Goal: Navigation & Orientation: Go to known website

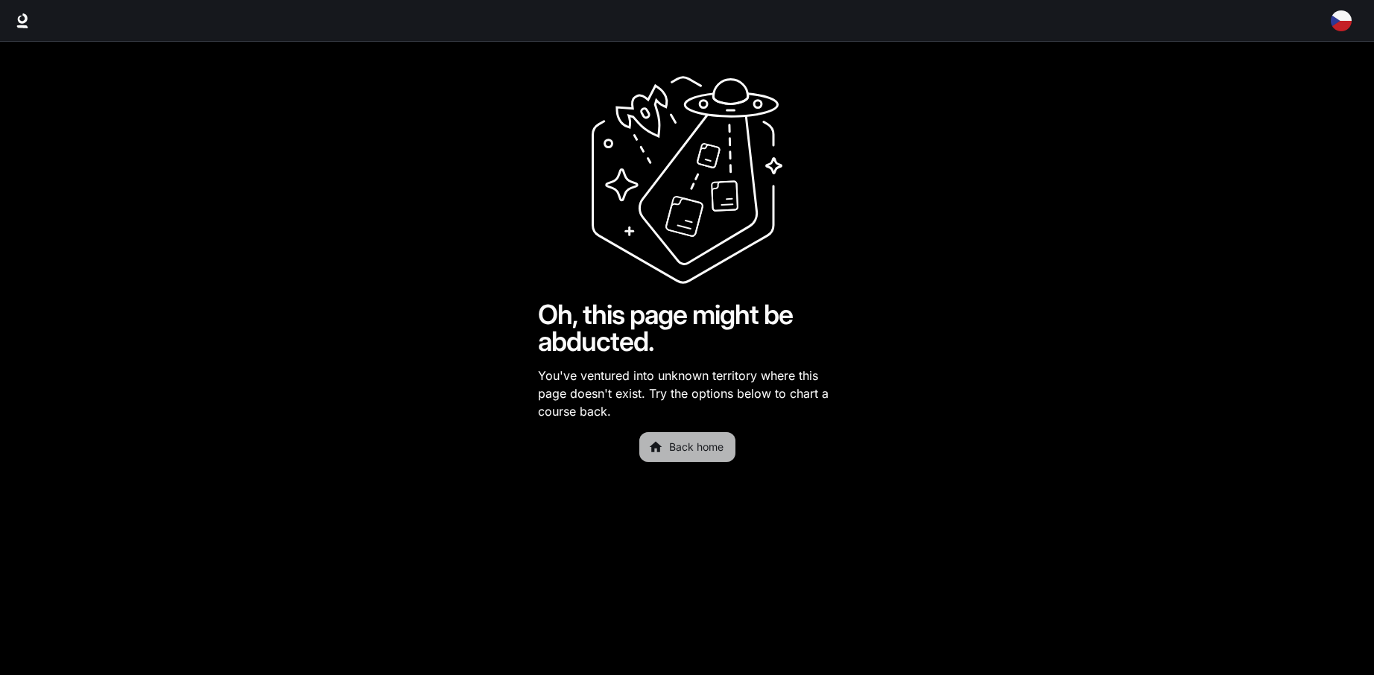
click at [676, 451] on link "Back home" at bounding box center [687, 447] width 96 height 30
